Goal: Information Seeking & Learning: Learn about a topic

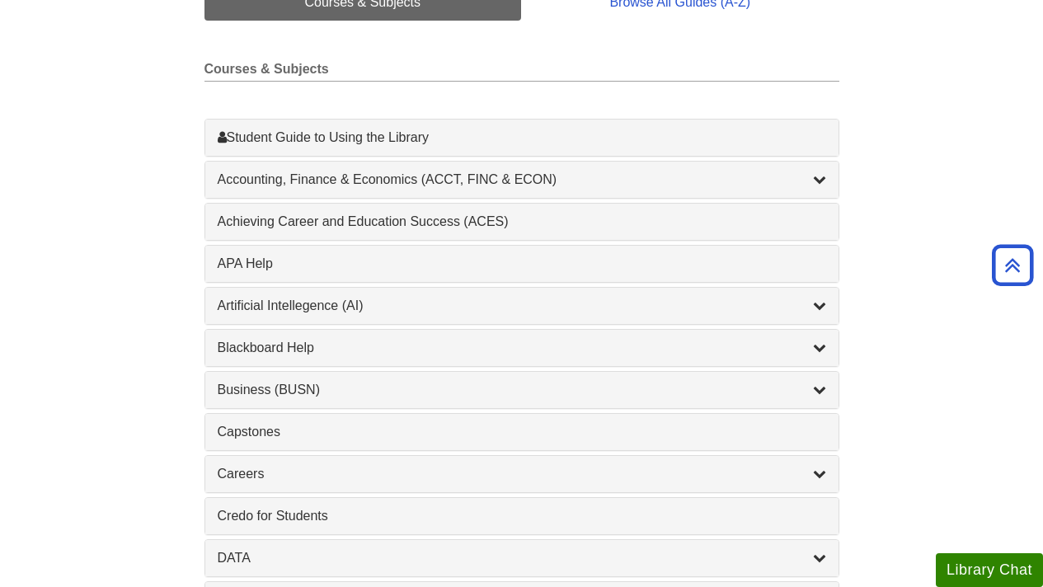
scroll to position [440, 0]
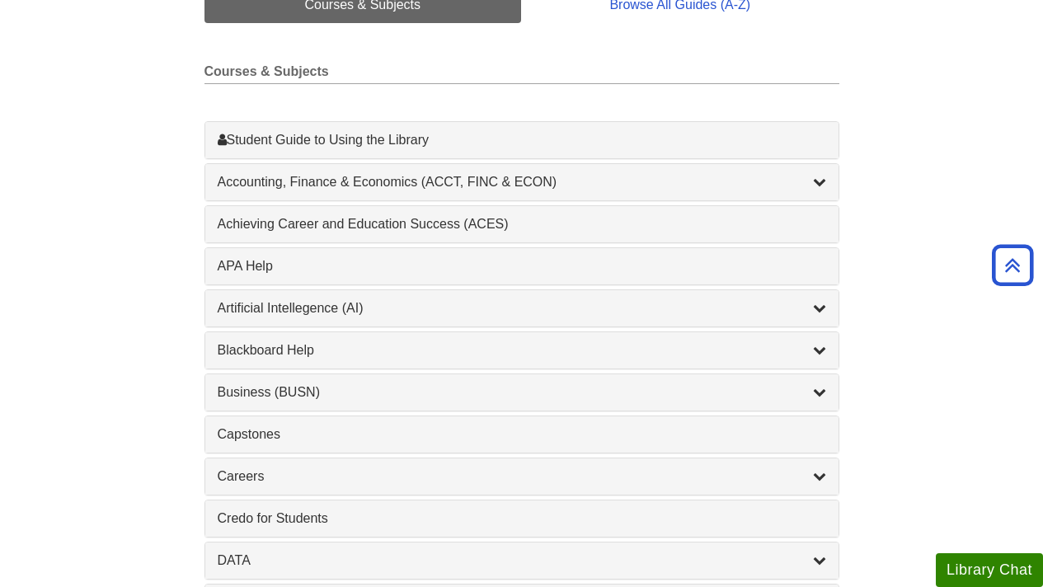
click at [243, 170] on div "Accounting, Finance & Economics (ACCT, FINC & ECON) , 4 guides" at bounding box center [521, 182] width 633 height 36
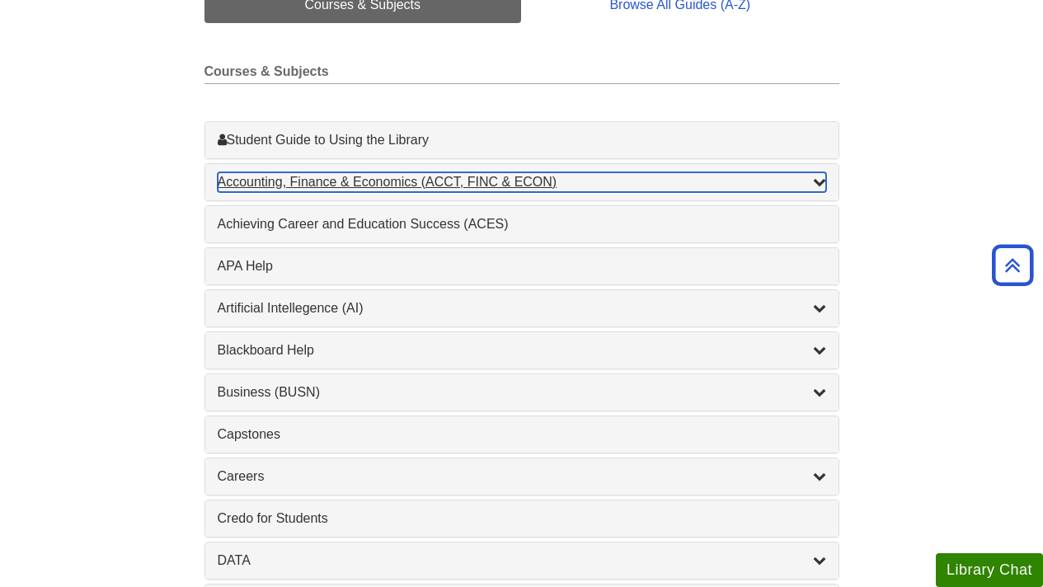
click at [243, 179] on div "Accounting, Finance & Economics (ACCT, FINC & ECON) , 4 guides" at bounding box center [522, 182] width 609 height 20
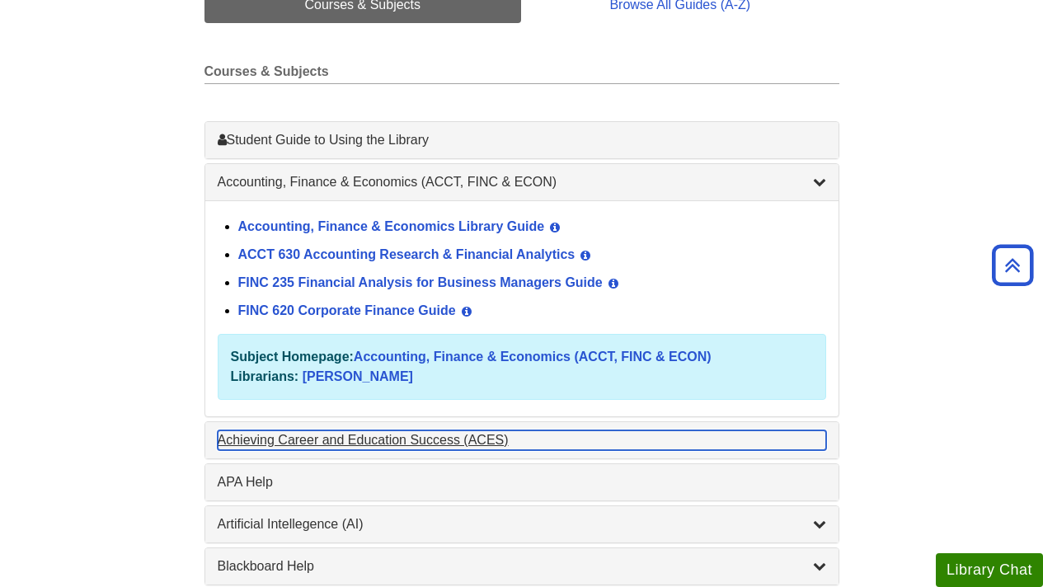
click at [285, 446] on div "Achieving Career and Education Success (ACES) , 1 guides" at bounding box center [522, 441] width 609 height 20
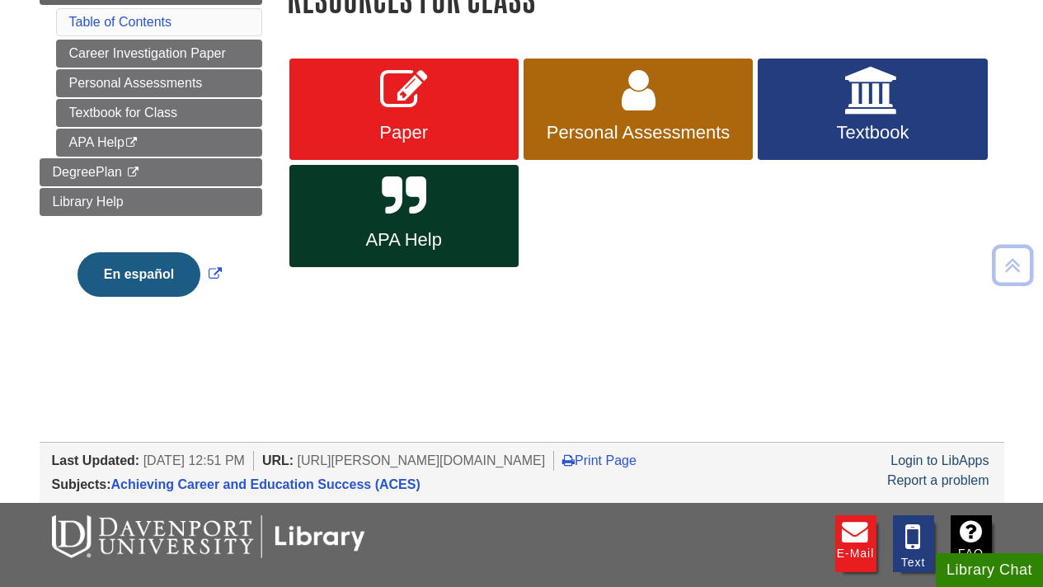
scroll to position [226, 0]
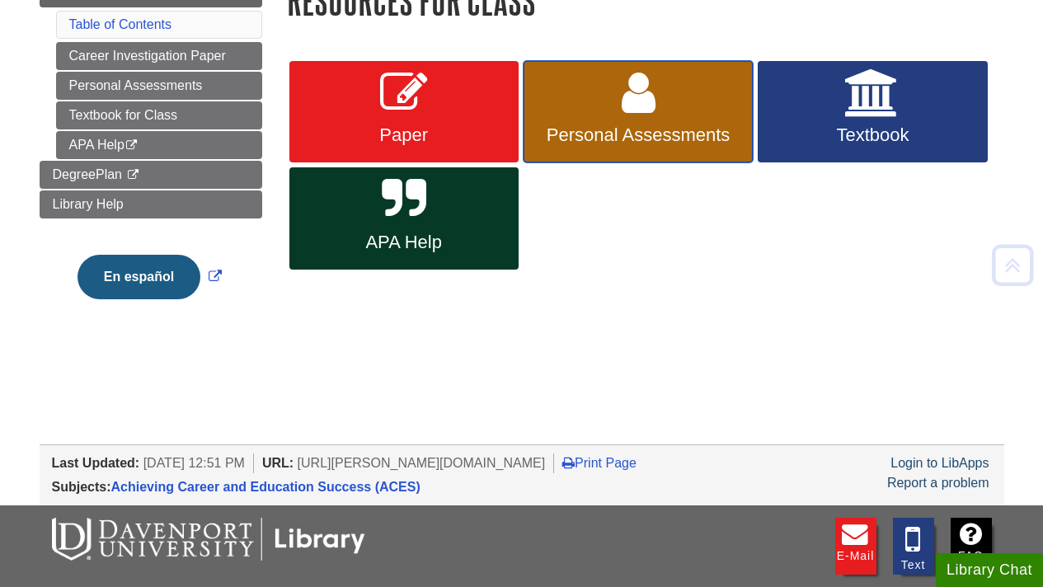
click at [608, 93] on link "Personal Assessments" at bounding box center [638, 112] width 229 height 102
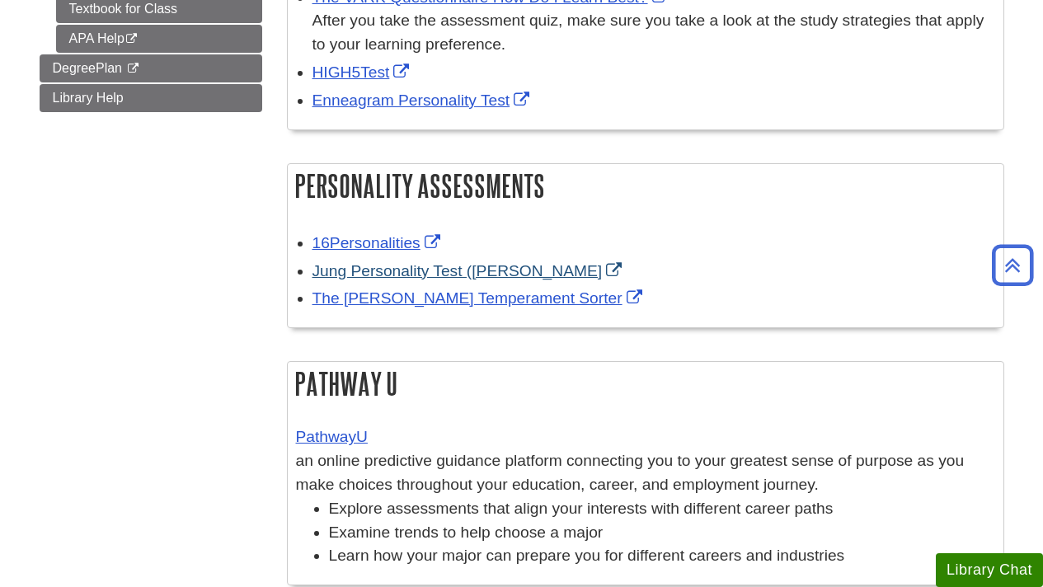
scroll to position [402, 0]
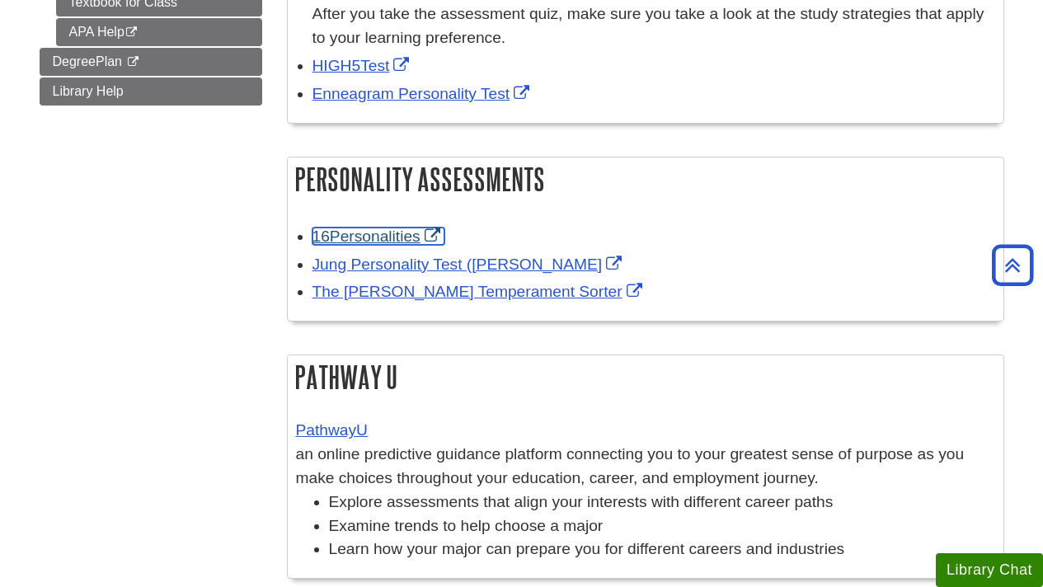
click at [388, 228] on link "16Personalities" at bounding box center [379, 236] width 132 height 17
